Goal: Navigation & Orientation: Understand site structure

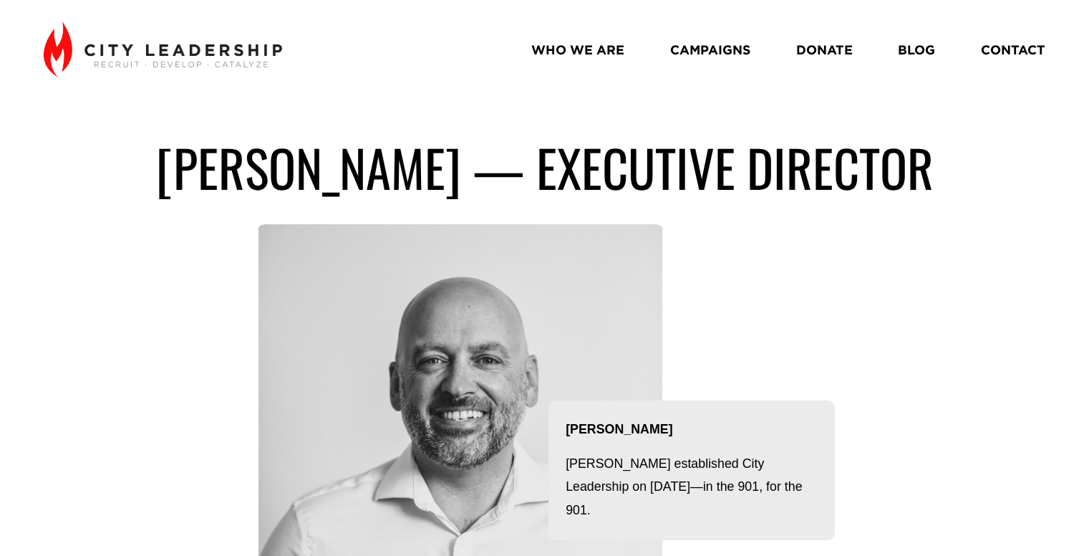
click at [705, 52] on link "CAMPAIGNS" at bounding box center [710, 50] width 80 height 26
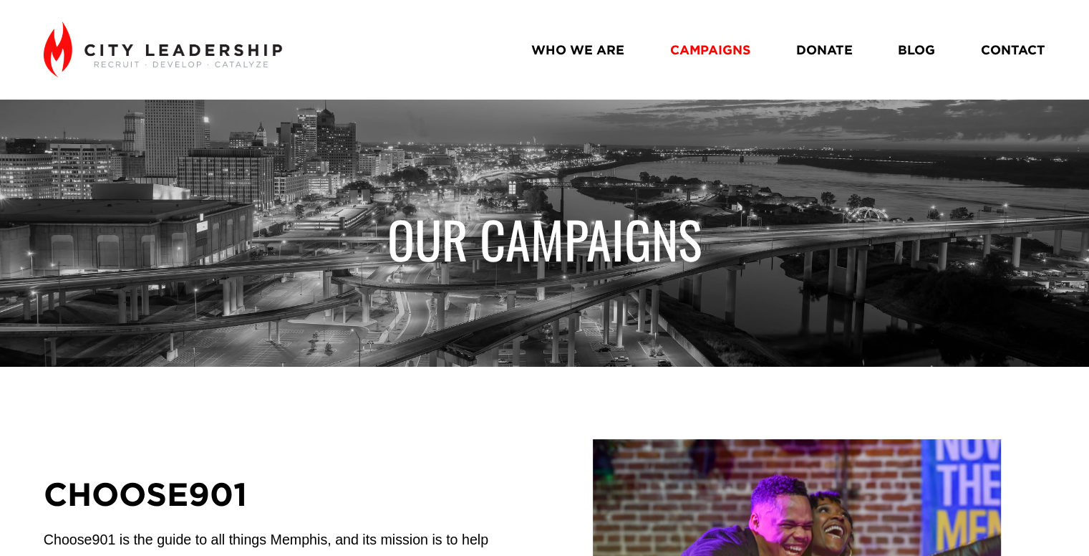
click at [1012, 53] on link "CONTACT" at bounding box center [1013, 50] width 64 height 26
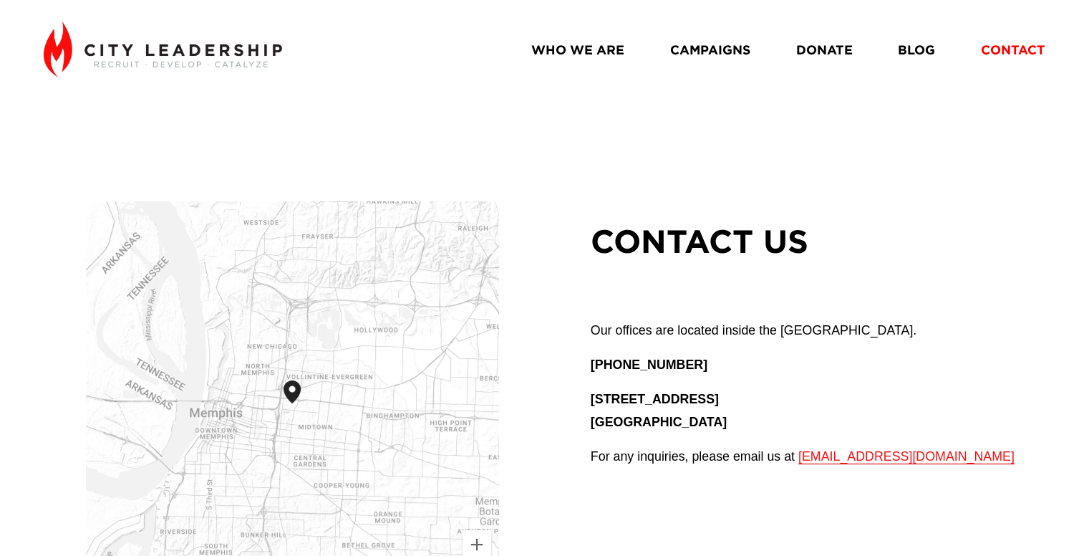
click at [933, 53] on link "BLOG" at bounding box center [916, 50] width 37 height 26
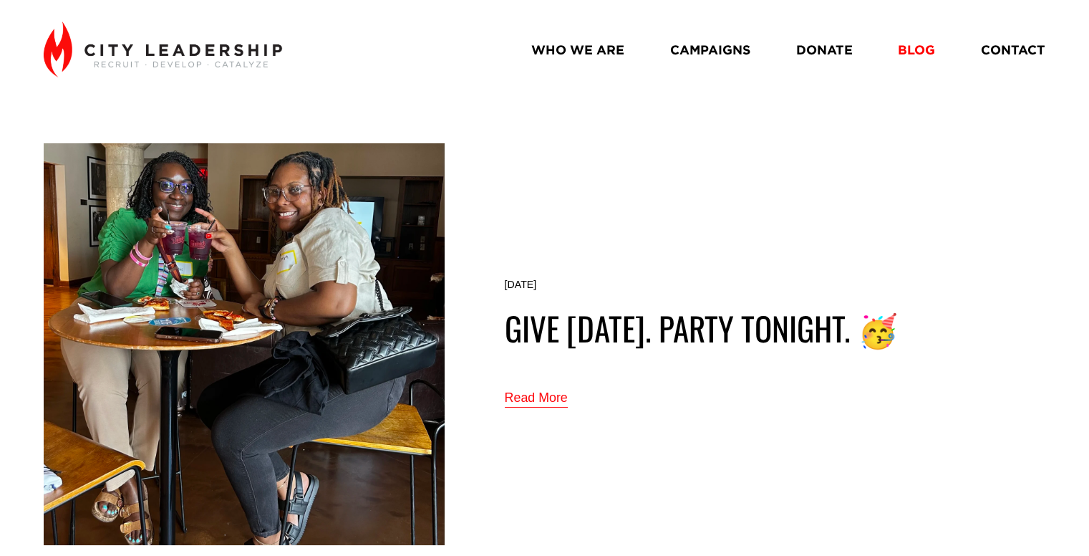
click at [825, 48] on link "DONATE" at bounding box center [824, 50] width 57 height 26
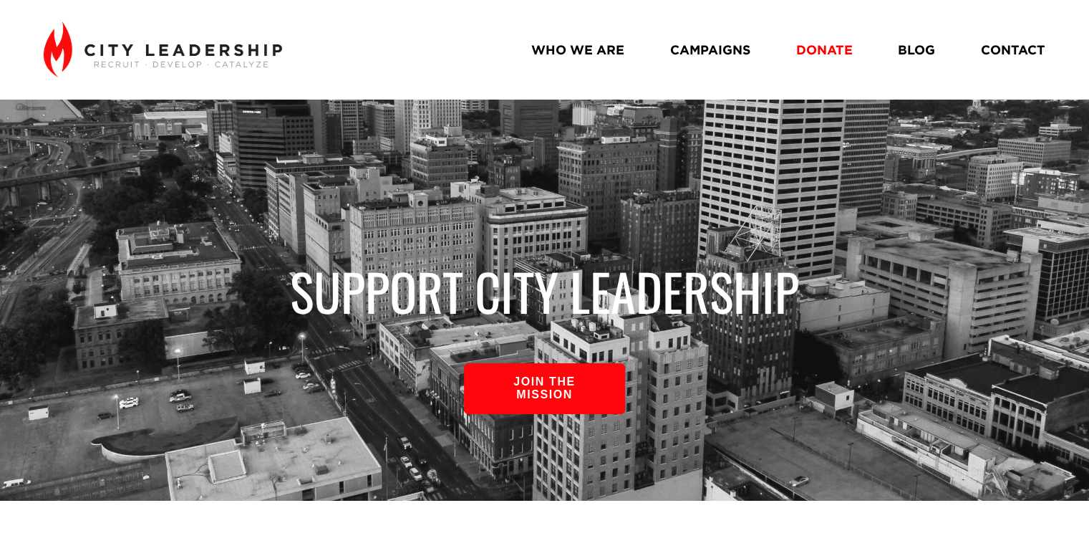
click at [704, 46] on link "CAMPAIGNS" at bounding box center [710, 50] width 80 height 26
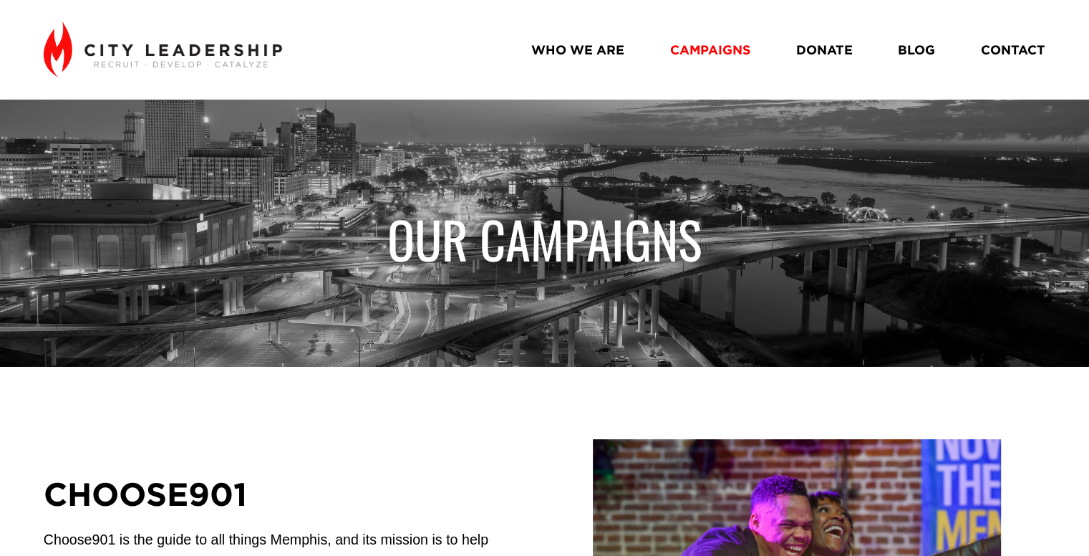
click at [604, 51] on link "WHO WE ARE" at bounding box center [577, 50] width 93 height 26
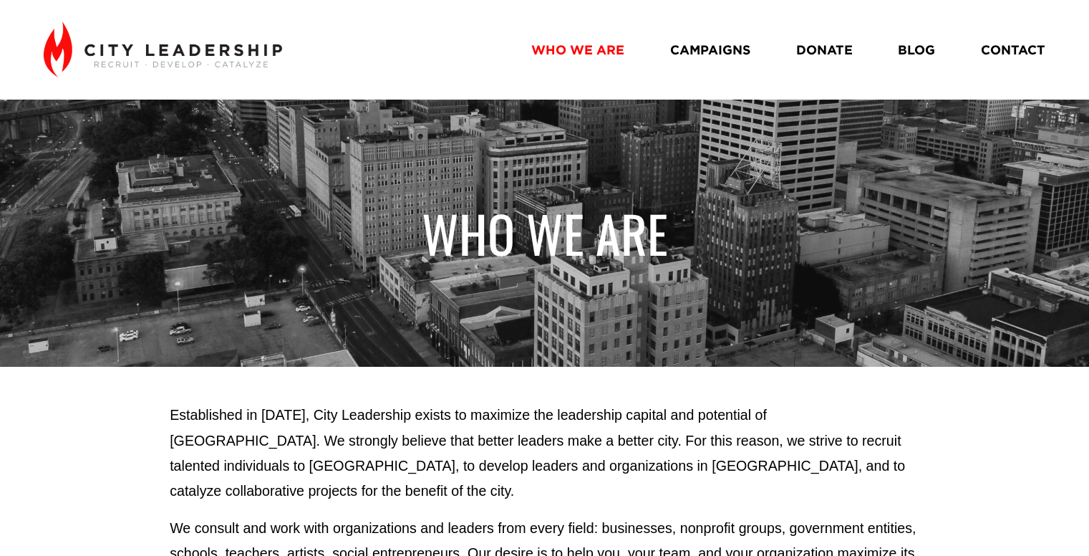
click at [917, 41] on link "BLOG" at bounding box center [916, 50] width 37 height 26
click at [723, 47] on link "CAMPAIGNS" at bounding box center [710, 50] width 80 height 26
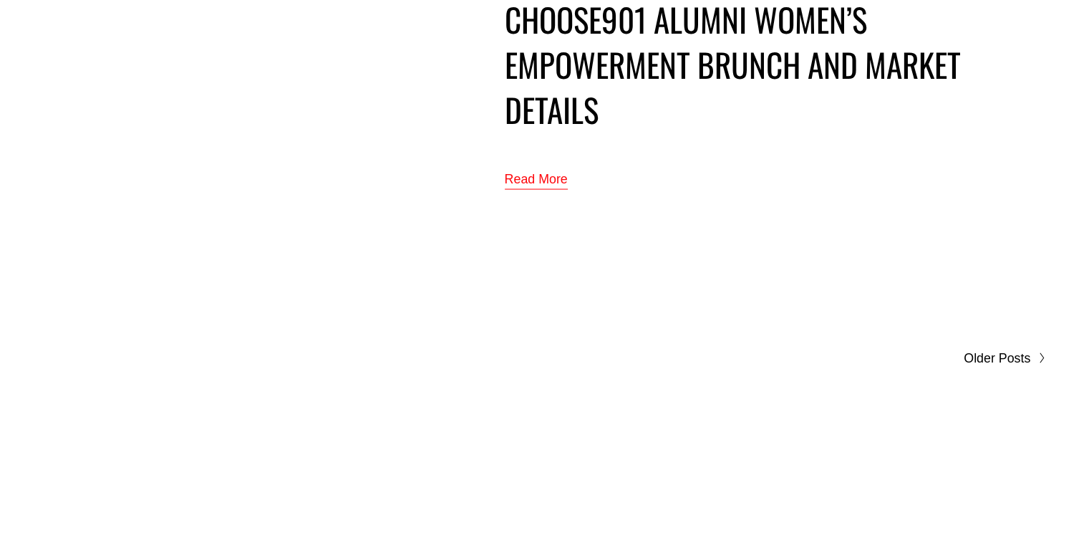
scroll to position [8093, 0]
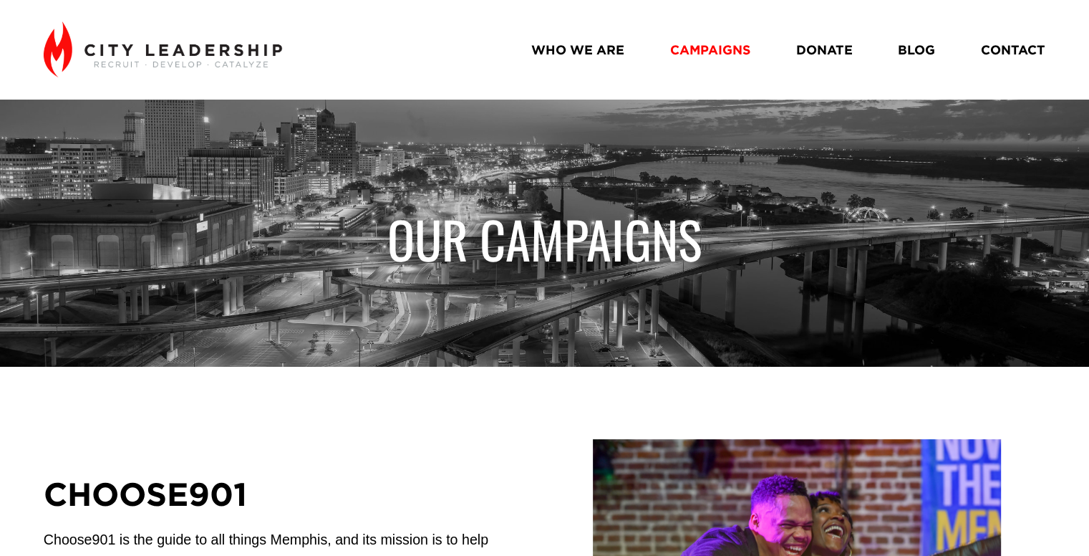
click at [599, 51] on link "WHO WE ARE" at bounding box center [577, 50] width 93 height 26
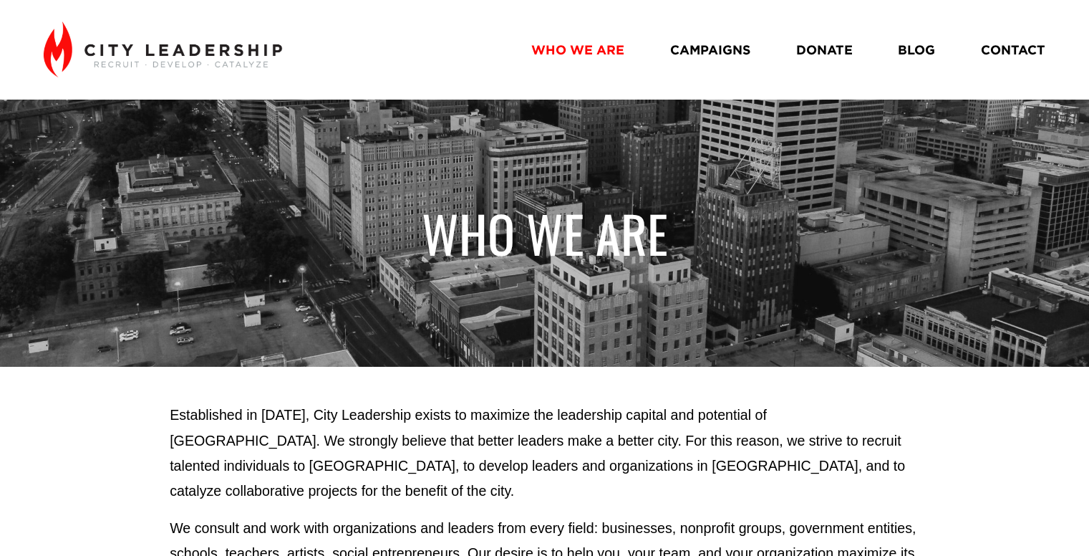
click at [189, 47] on img at bounding box center [163, 49] width 238 height 56
